Goal: Task Accomplishment & Management: Use online tool/utility

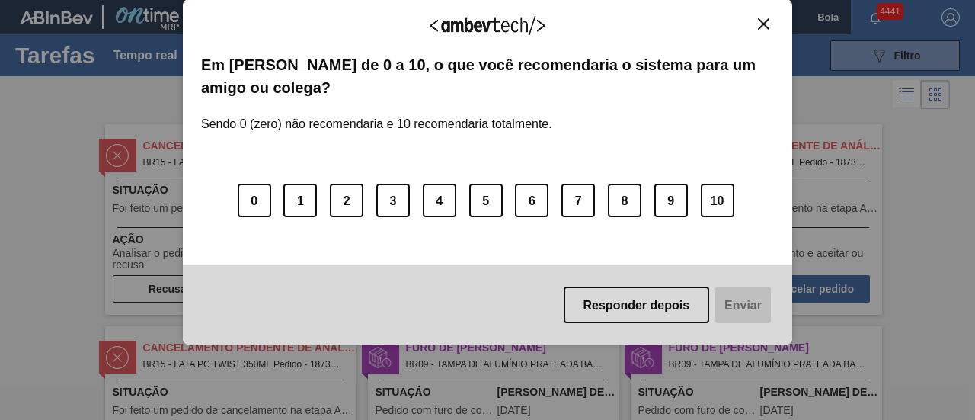
click at [689, 297] on button "Responder depois" at bounding box center [637, 304] width 146 height 37
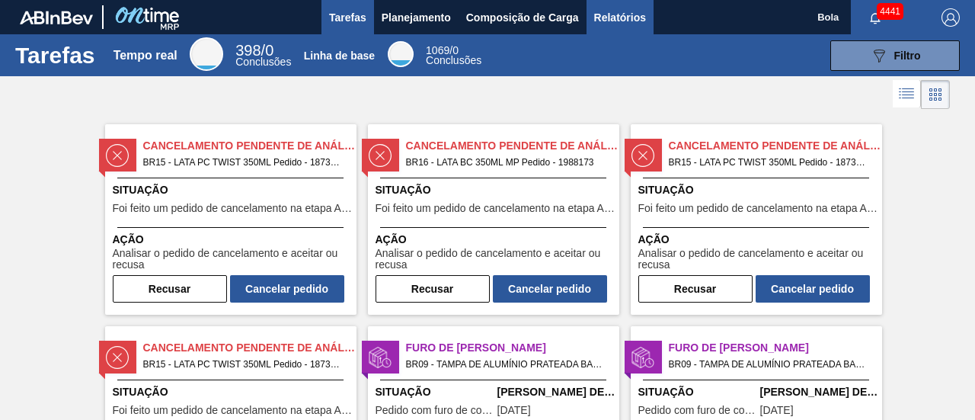
click at [620, 24] on font "Relatórios" at bounding box center [620, 17] width 52 height 18
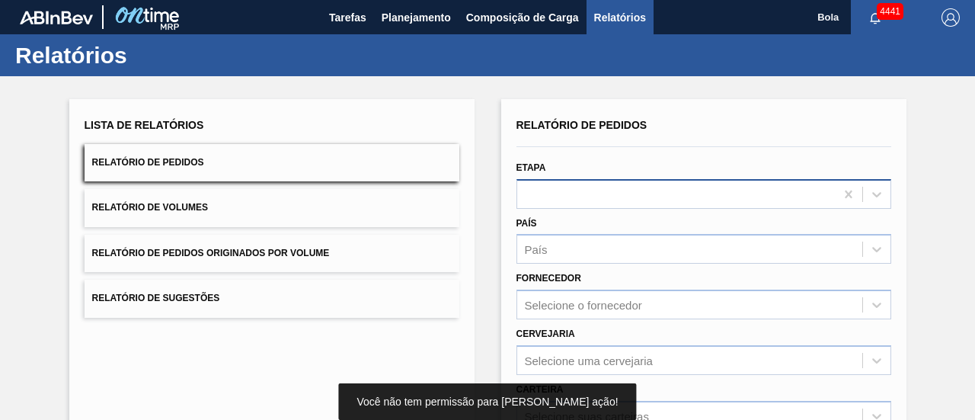
click at [536, 194] on div at bounding box center [704, 194] width 375 height 30
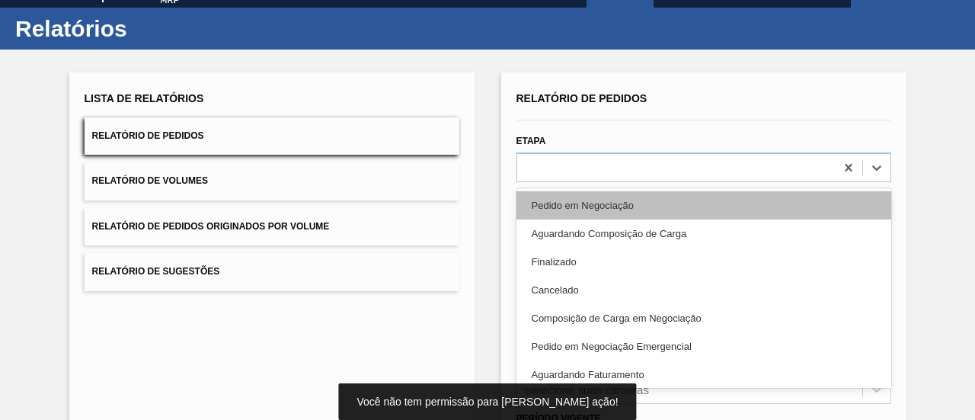
scroll to position [29, 0]
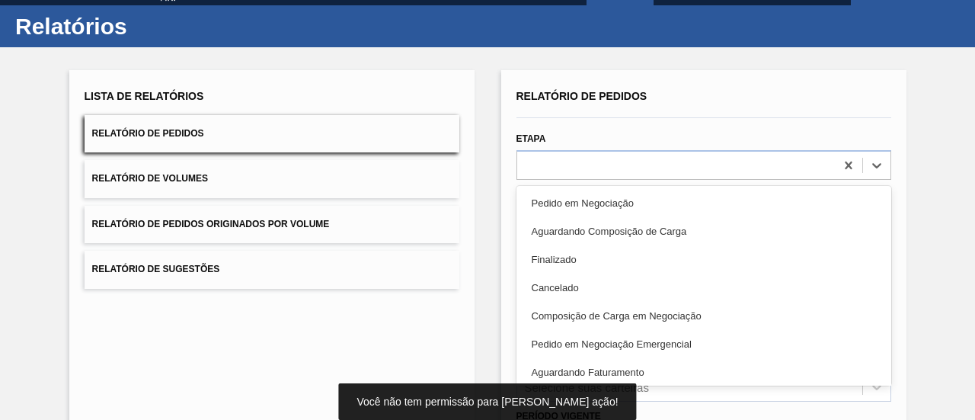
drag, startPoint x: 599, startPoint y: 366, endPoint x: 594, endPoint y: 226, distance: 141.0
click at [598, 366] on font "Aguardando Faturamento" at bounding box center [588, 371] width 113 height 11
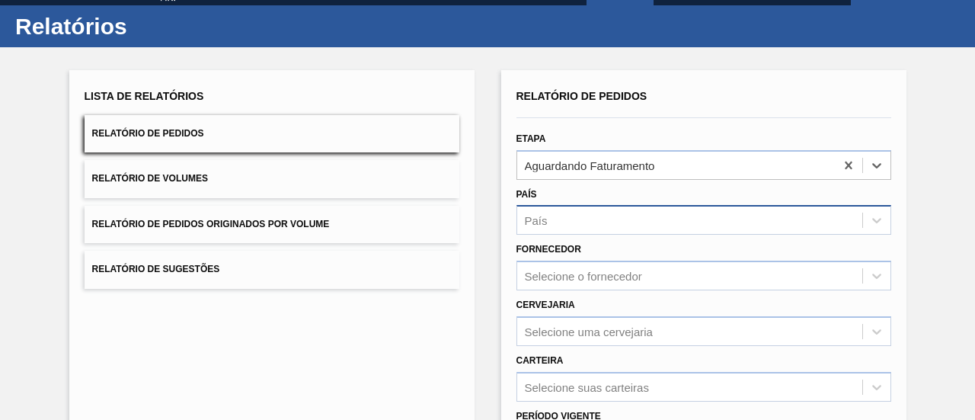
click at [561, 226] on div "País" at bounding box center [689, 221] width 345 height 22
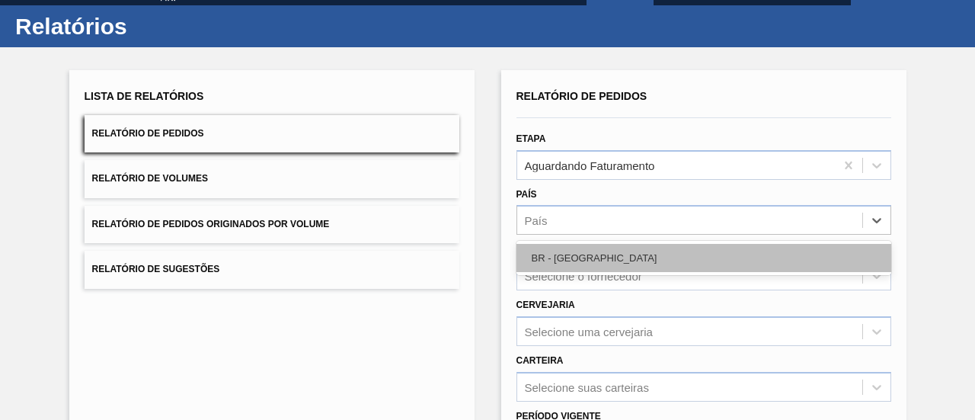
click at [602, 266] on div "BR - Brasil" at bounding box center [704, 258] width 375 height 28
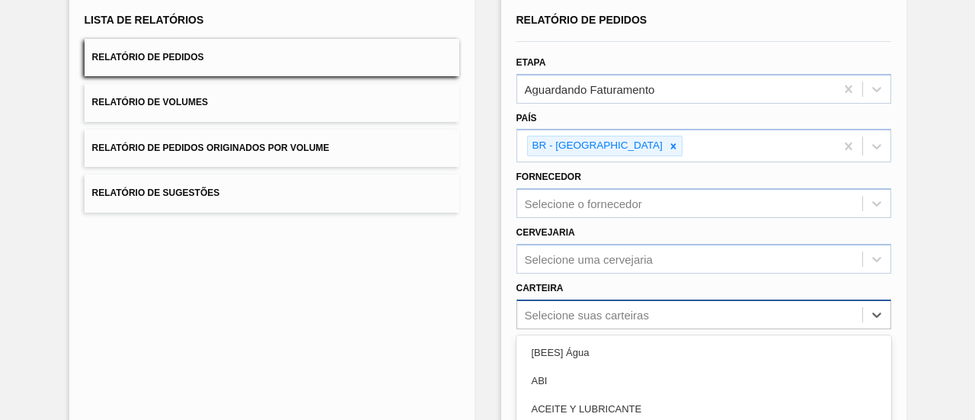
click at [601, 309] on div "option Açúcar Líquido focused, 5 of 101. 101 results available. Use Up and Down…" at bounding box center [704, 314] width 375 height 30
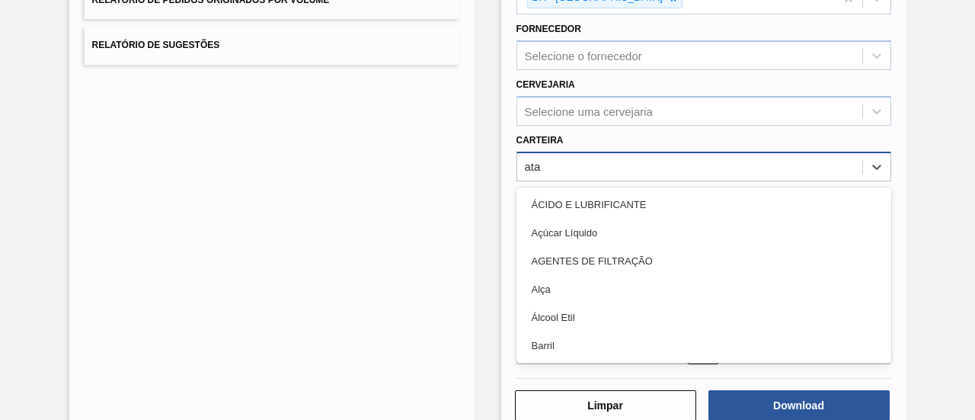
type input "Lata"
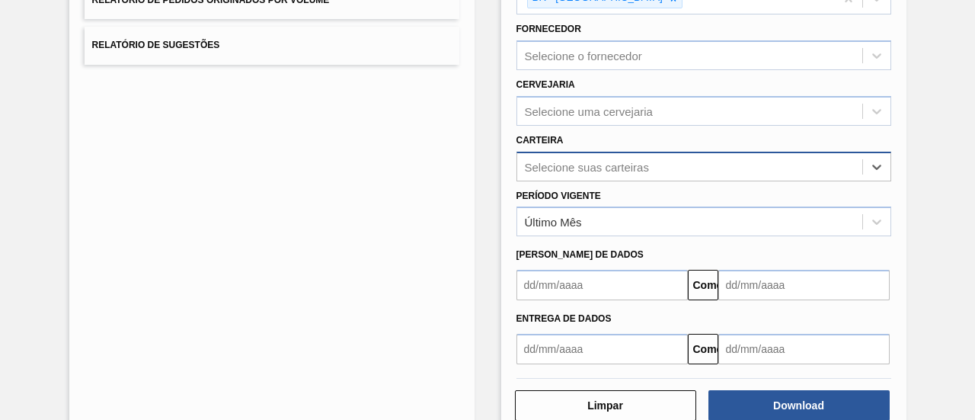
click at [571, 165] on div "Selecione suas carteiras" at bounding box center [689, 166] width 345 height 22
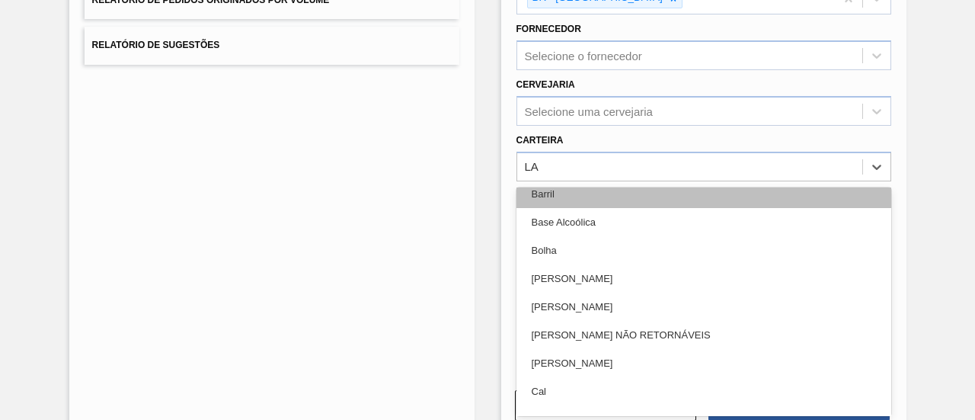
scroll to position [152, 0]
type input "LAT"
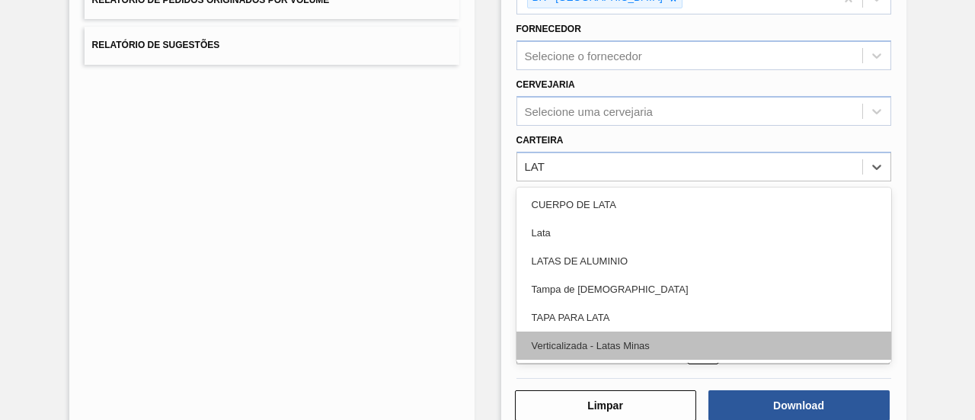
scroll to position [0, 0]
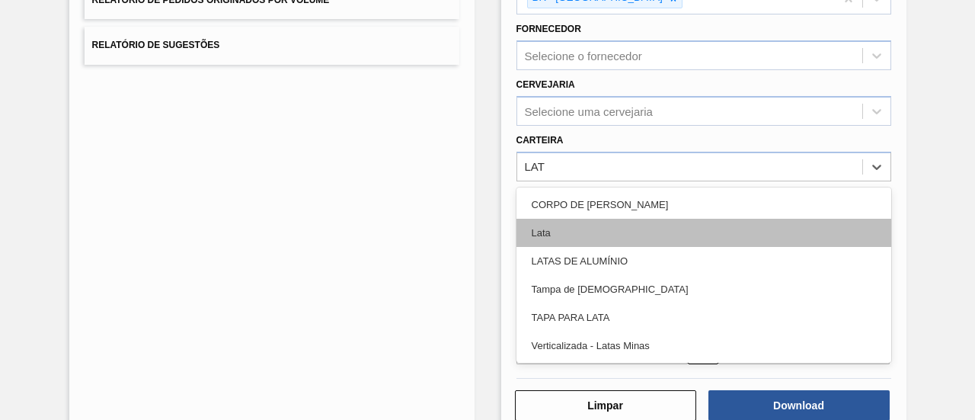
click at [574, 219] on div "Lata" at bounding box center [704, 233] width 375 height 28
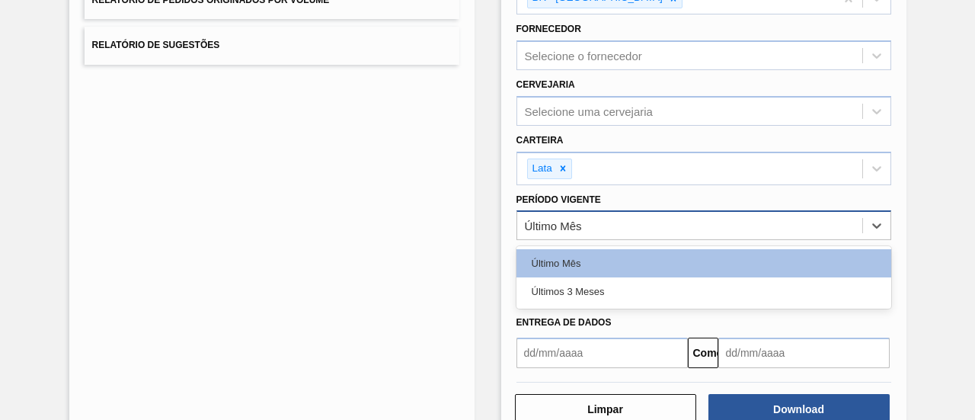
click at [588, 219] on div "Último Mês" at bounding box center [689, 226] width 345 height 22
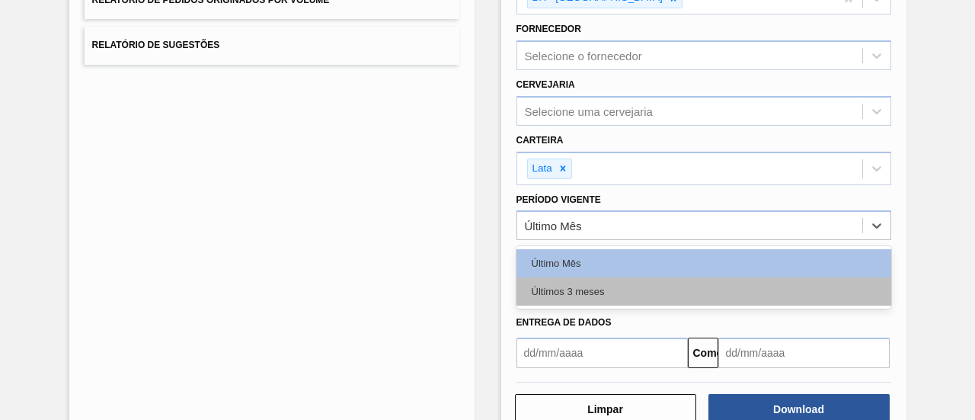
click at [562, 289] on font "Últimos 3 meses" at bounding box center [568, 291] width 73 height 11
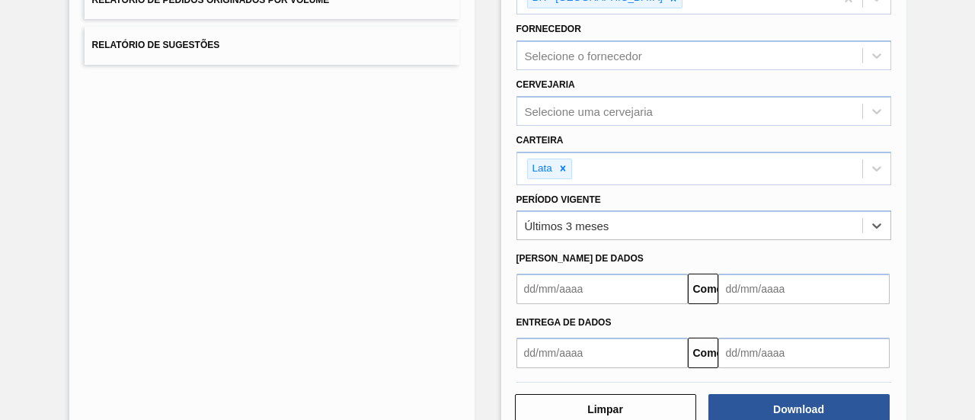
click at [593, 286] on input "text" at bounding box center [602, 289] width 171 height 30
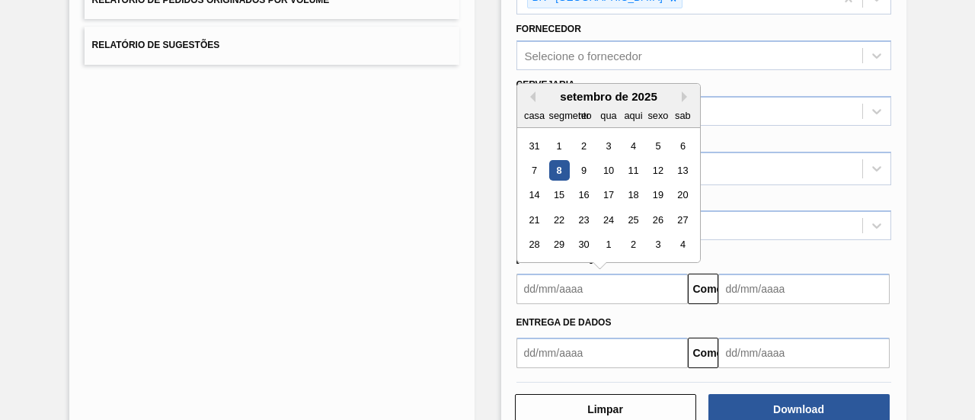
click at [552, 168] on div "8" at bounding box center [559, 170] width 21 height 21
type input "08/09/2025"
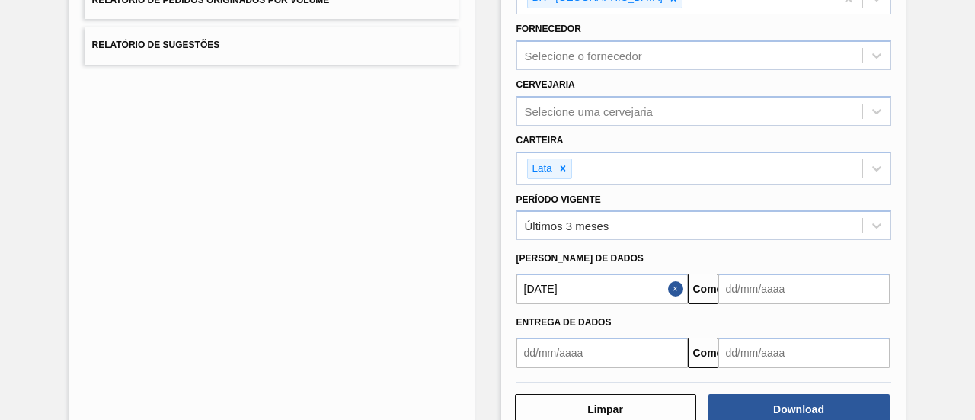
click at [794, 284] on input "text" at bounding box center [803, 289] width 171 height 30
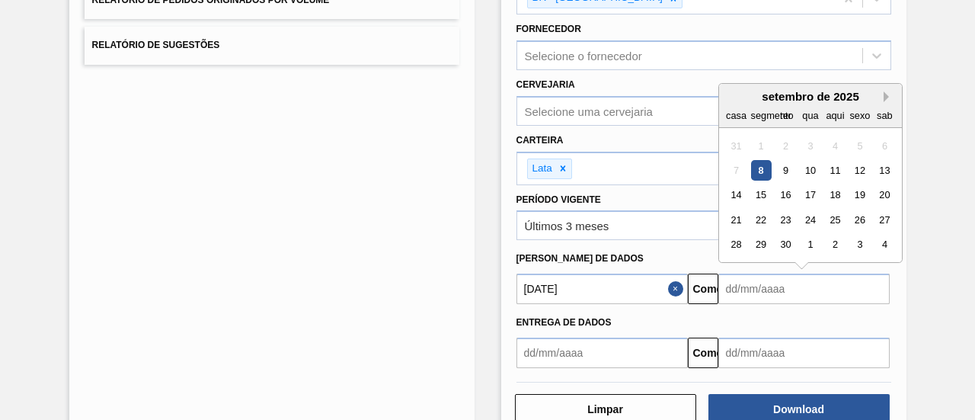
click at [891, 91] on button "Próximo mês" at bounding box center [889, 96] width 11 height 11
click at [885, 99] on div "outubro de 2025" at bounding box center [810, 96] width 183 height 13
click at [886, 91] on button "Próximo mês" at bounding box center [889, 96] width 11 height 11
click at [881, 163] on div "8" at bounding box center [884, 170] width 21 height 21
type input "08/11/2025"
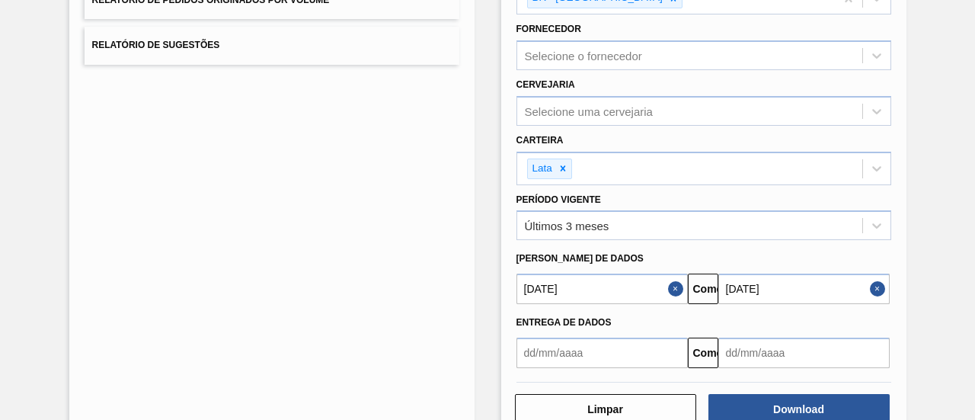
click at [884, 285] on button "Close" at bounding box center [880, 289] width 20 height 30
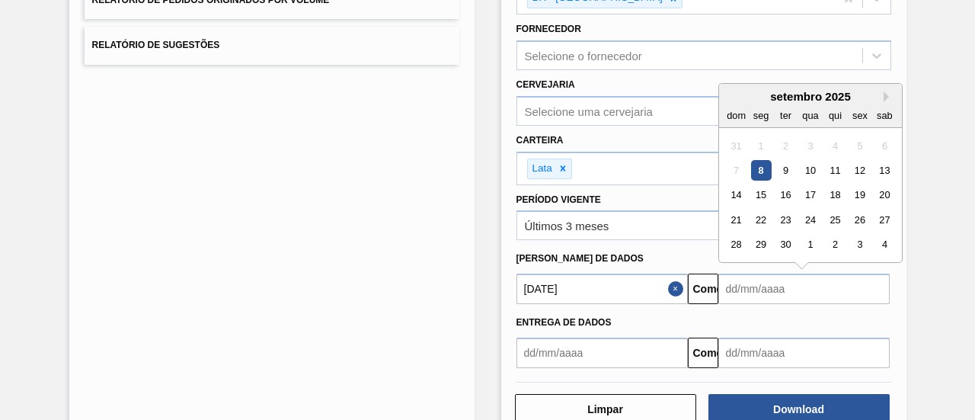
click at [842, 294] on input "text" at bounding box center [803, 289] width 171 height 30
click at [881, 91] on div "setembro de 2025" at bounding box center [810, 96] width 183 height 13
click at [886, 93] on button "Próximo mês" at bounding box center [889, 96] width 11 height 11
click at [803, 167] on div "8" at bounding box center [810, 170] width 21 height 21
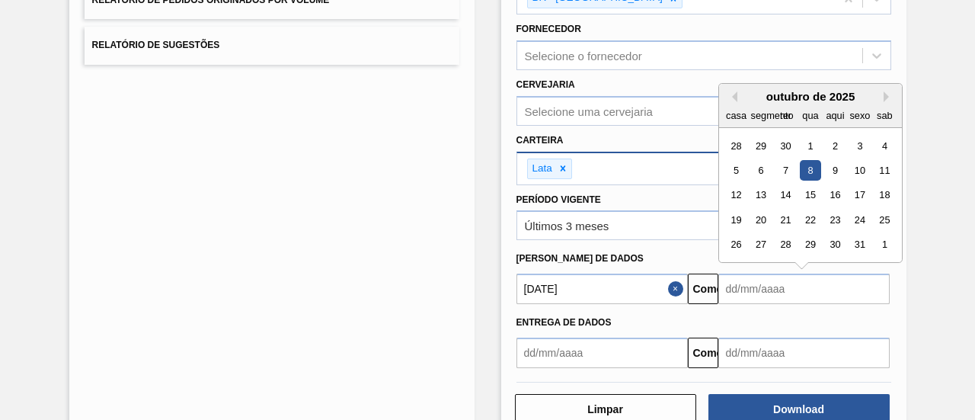
type input "08/10/2025"
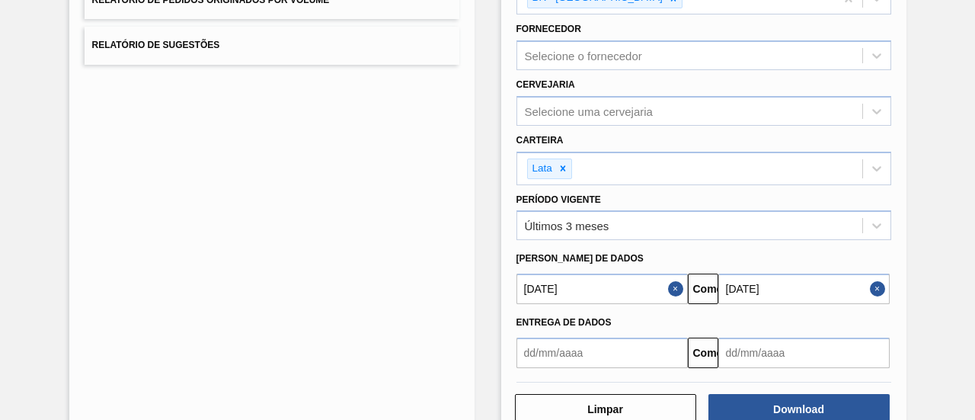
click at [920, 266] on div "Lista de Relatórios Relatório de Pedidos Relatório de Volumes Relatório de Pedi…" at bounding box center [487, 141] width 975 height 637
click at [779, 408] on font "Download" at bounding box center [798, 409] width 51 height 12
